Goal: Find specific page/section: Find specific page/section

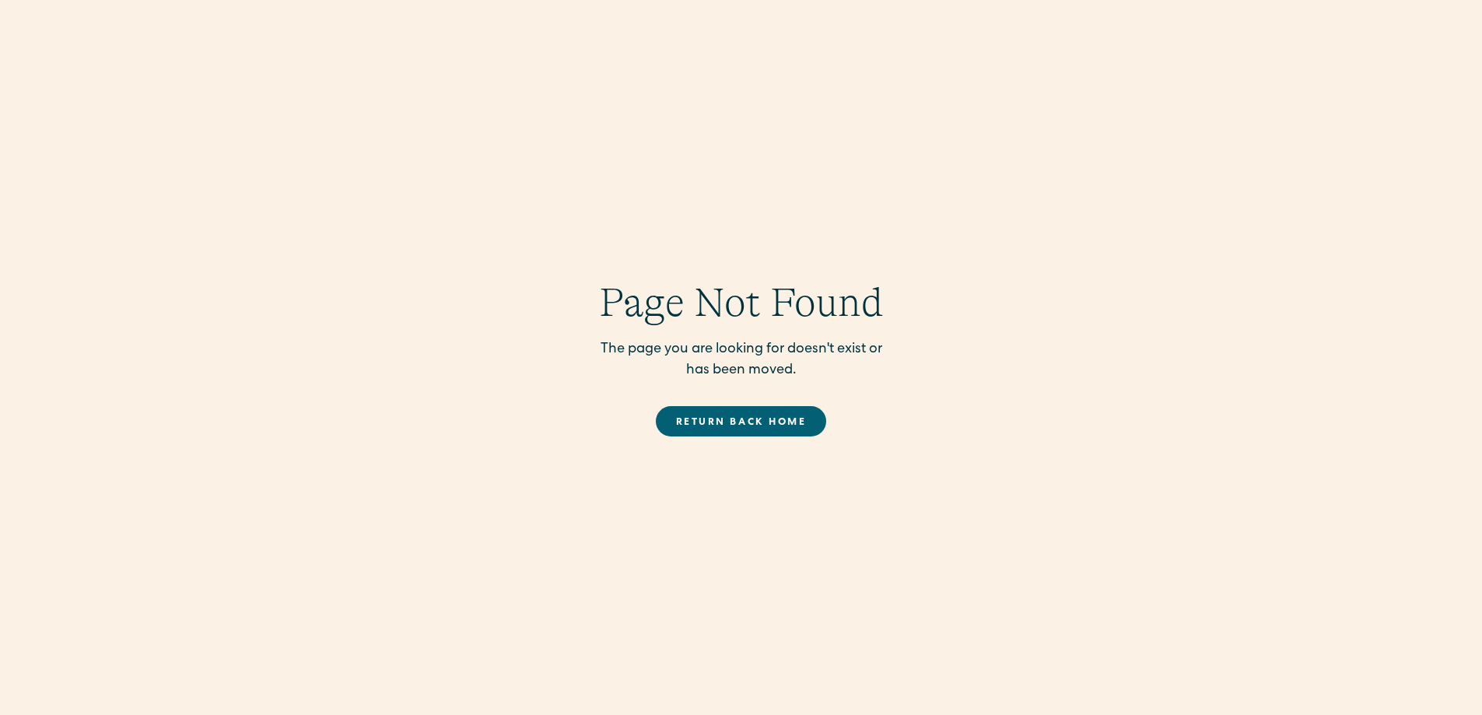
click at [687, 426] on link "Return back Home" at bounding box center [741, 421] width 170 height 30
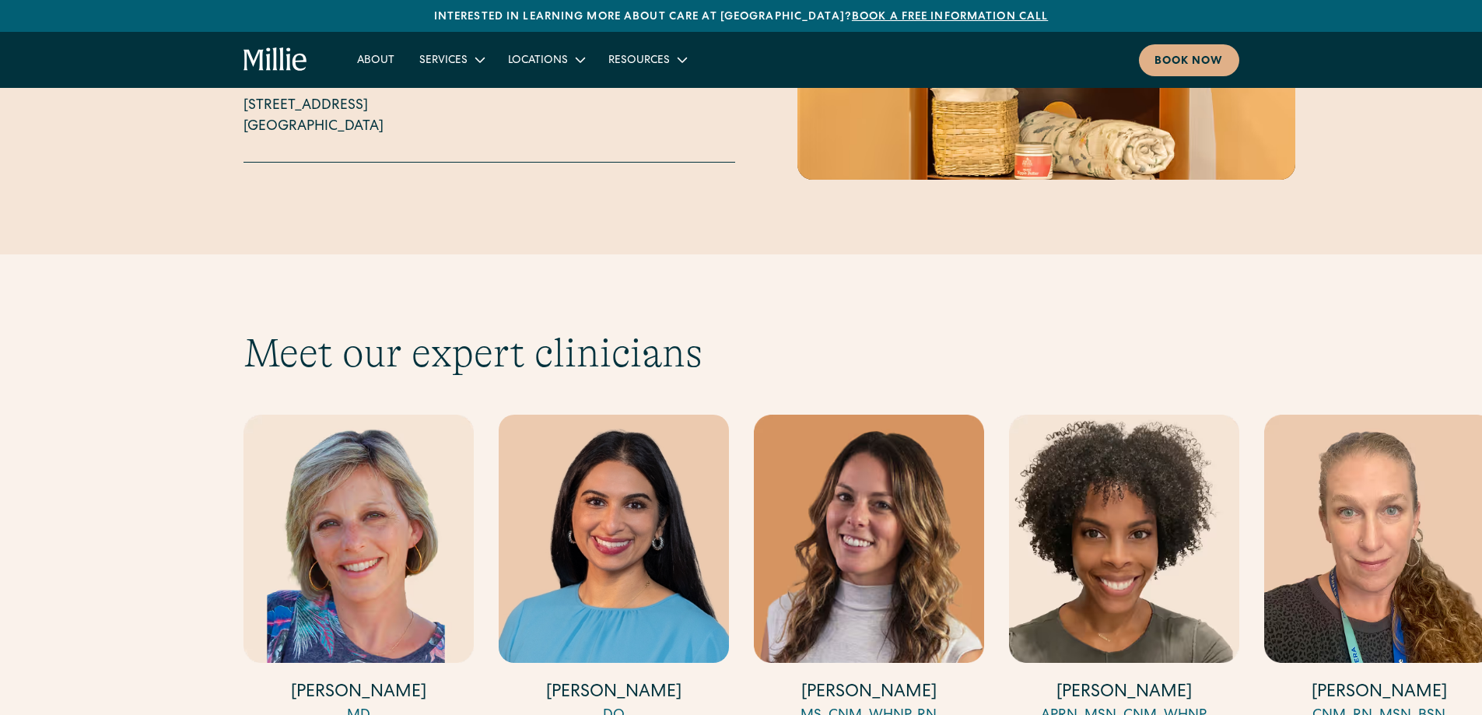
scroll to position [4201, 0]
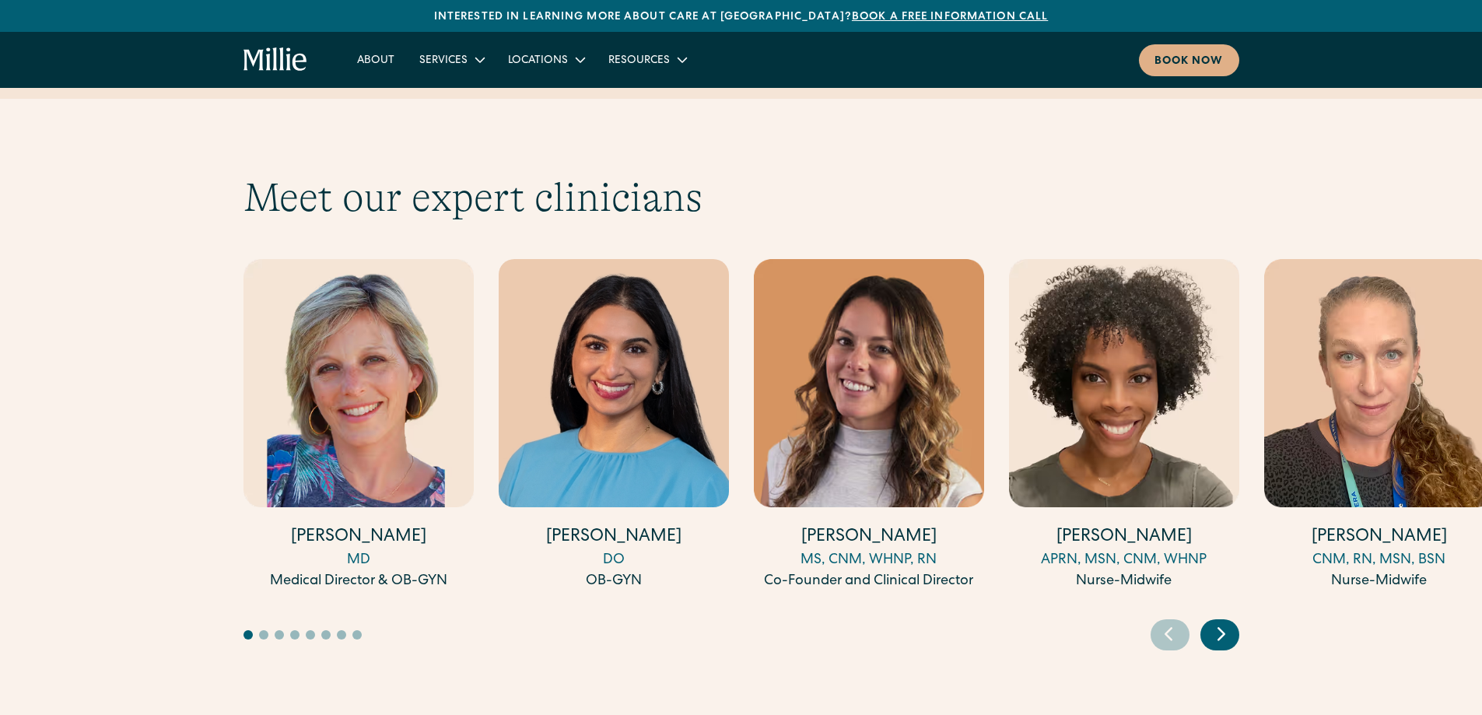
click at [1234, 619] on div "Next slide" at bounding box center [1219, 634] width 39 height 31
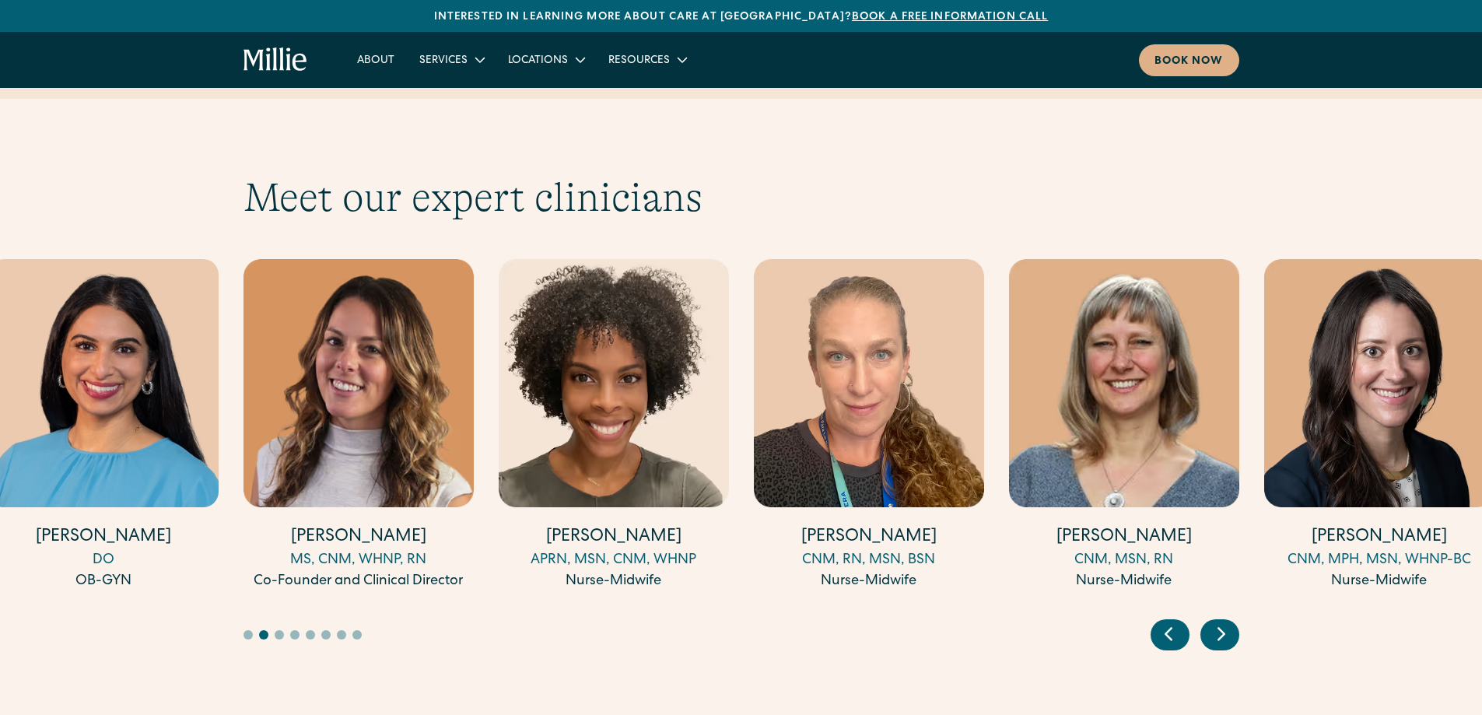
click at [1232, 622] on icon "Next slide" at bounding box center [1221, 634] width 23 height 24
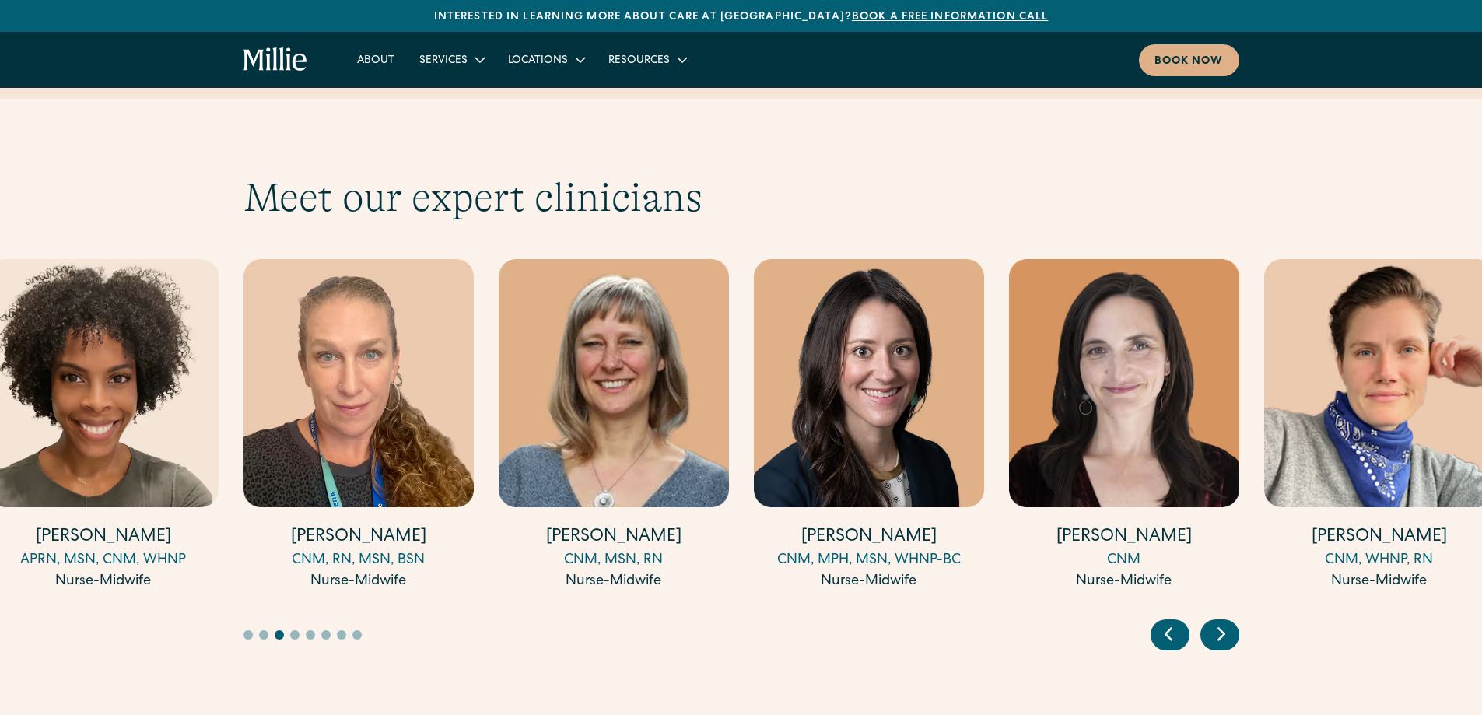
click at [1229, 622] on icon "Next slide" at bounding box center [1221, 634] width 23 height 24
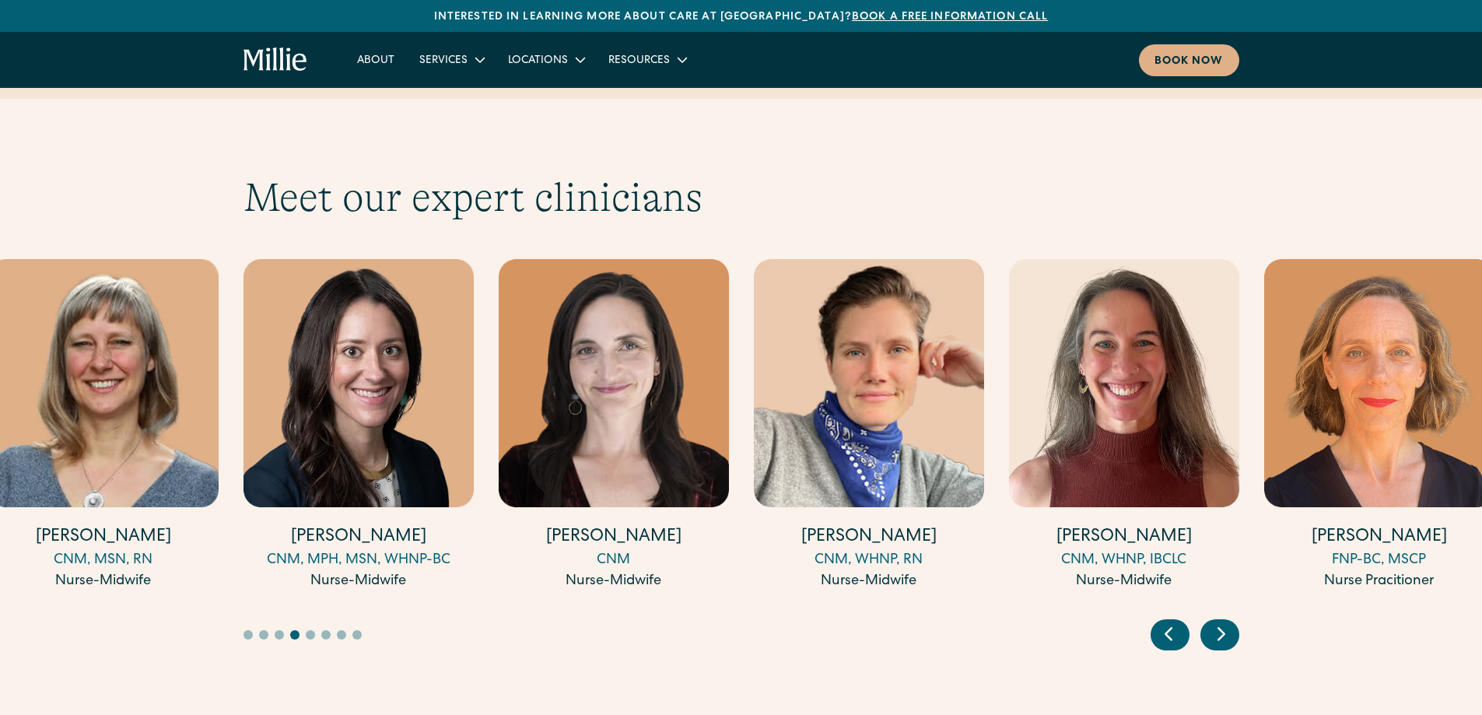
click at [1225, 622] on icon "Next slide" at bounding box center [1221, 634] width 23 height 24
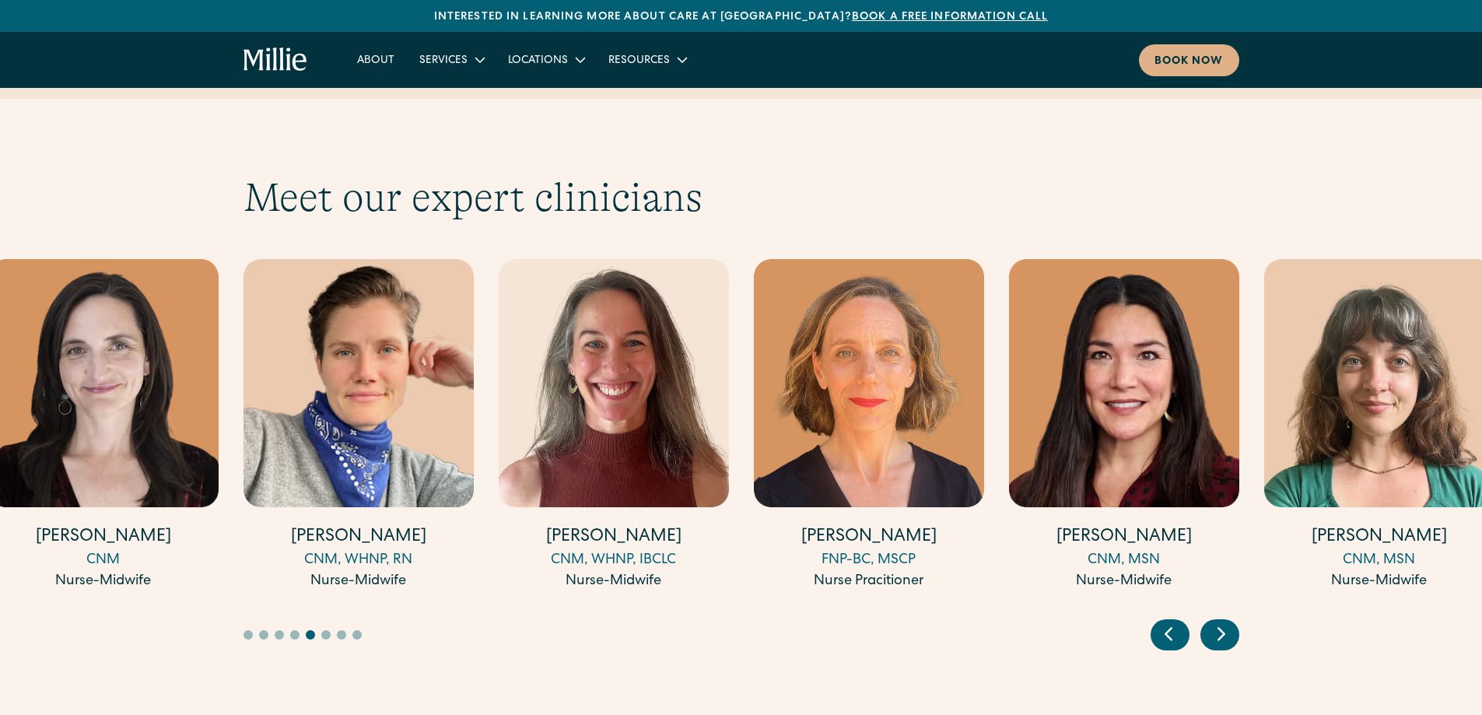
click at [1225, 622] on icon "Next slide" at bounding box center [1221, 634] width 23 height 24
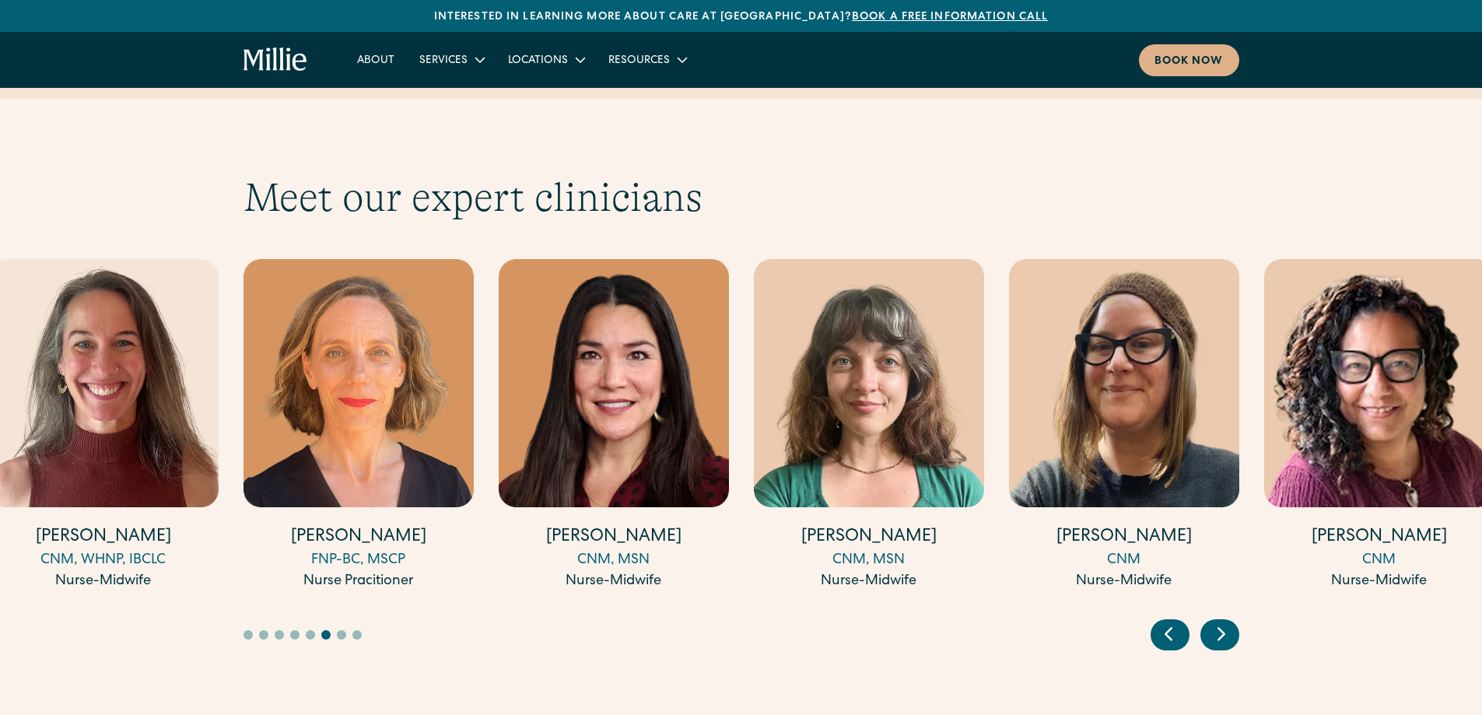
click at [1225, 622] on icon "Next slide" at bounding box center [1221, 634] width 23 height 24
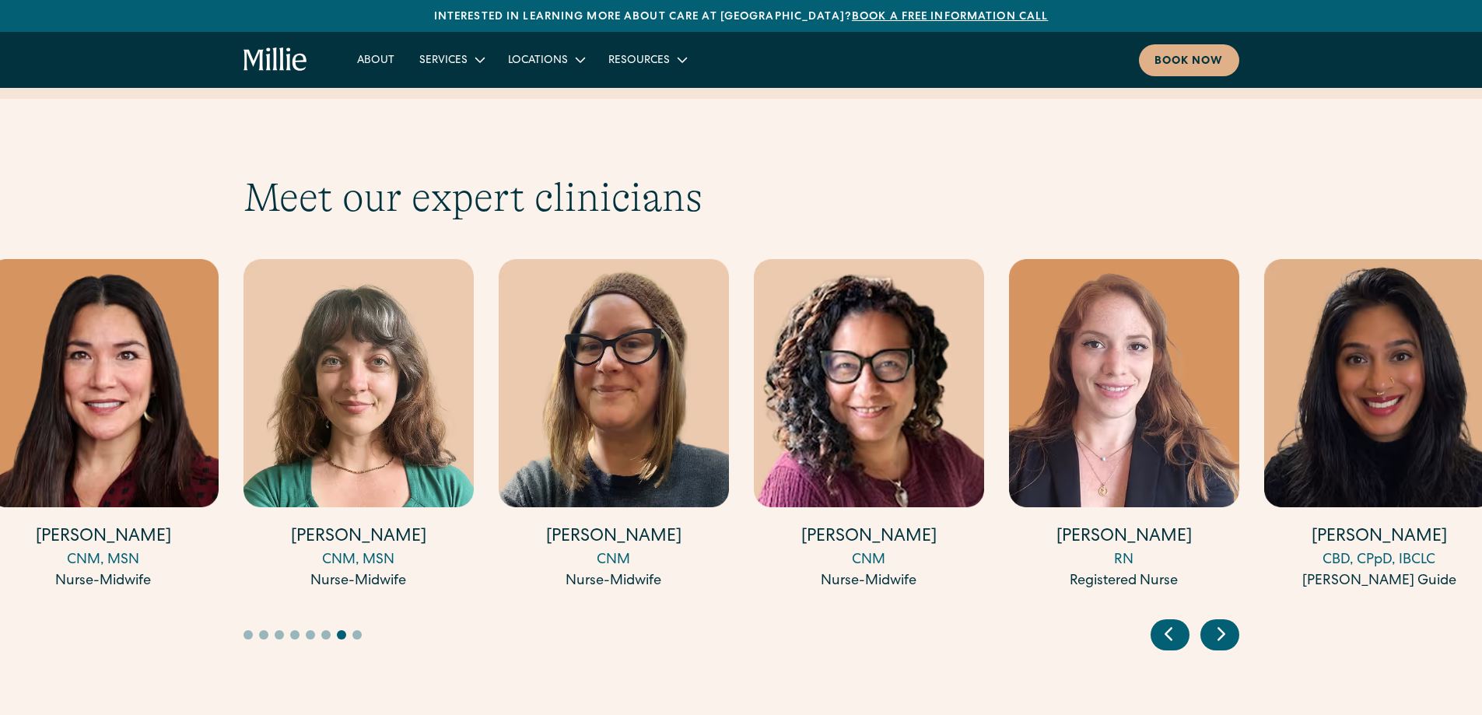
click at [1225, 622] on icon "Next slide" at bounding box center [1221, 634] width 23 height 24
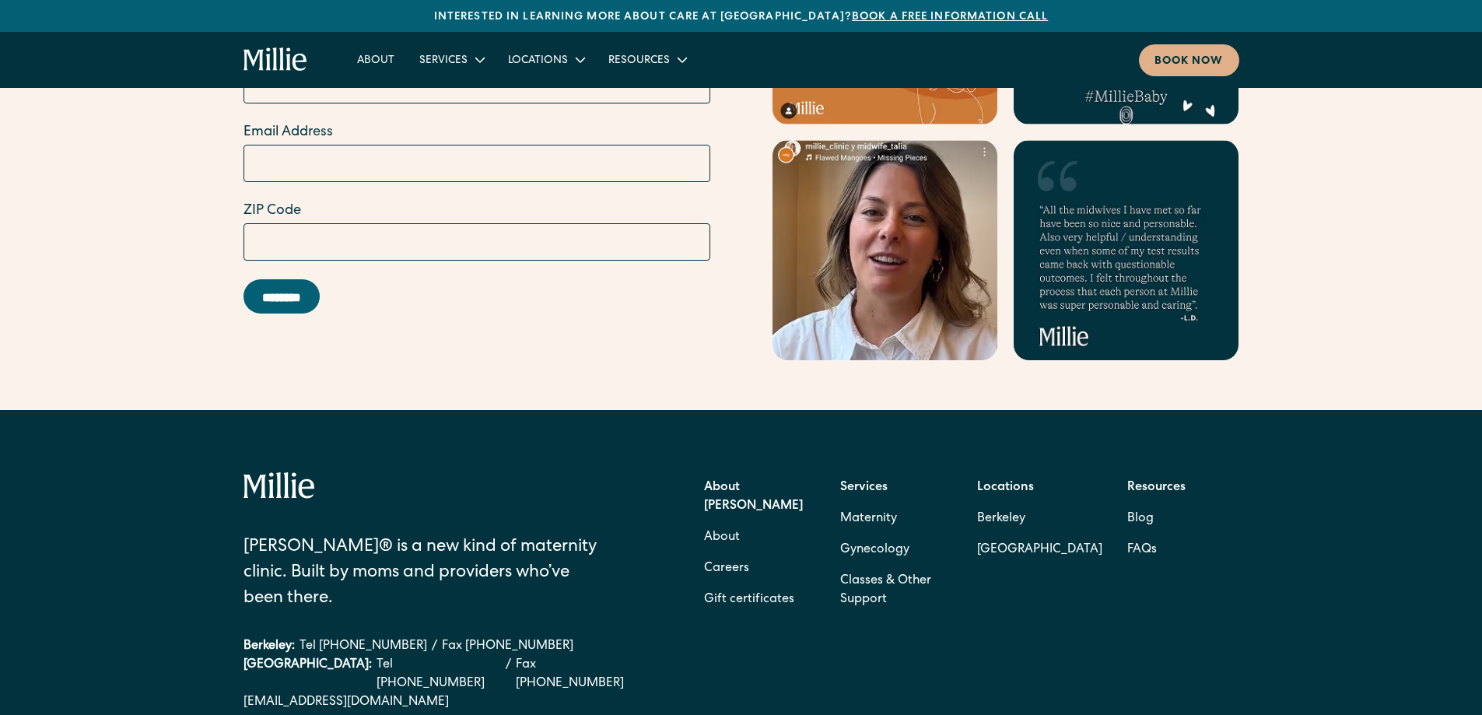
scroll to position [6280, 0]
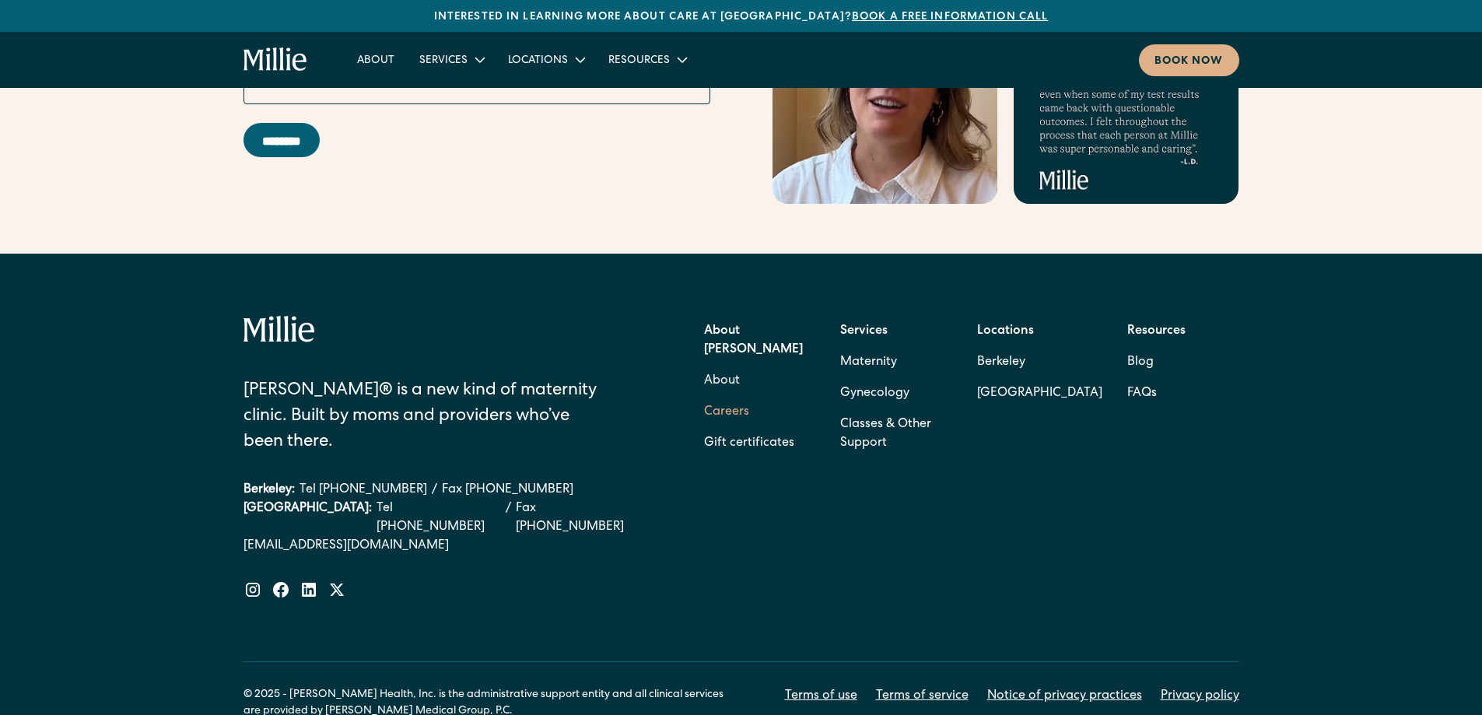
click at [710, 397] on link "Careers" at bounding box center [726, 412] width 45 height 31
